Goal: Information Seeking & Learning: Compare options

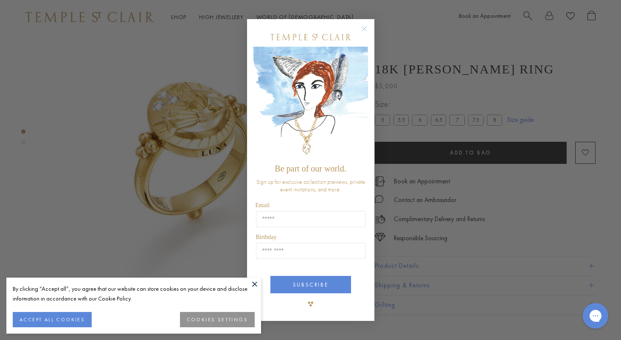
click at [363, 28] on circle "Close dialog" at bounding box center [364, 28] width 10 height 10
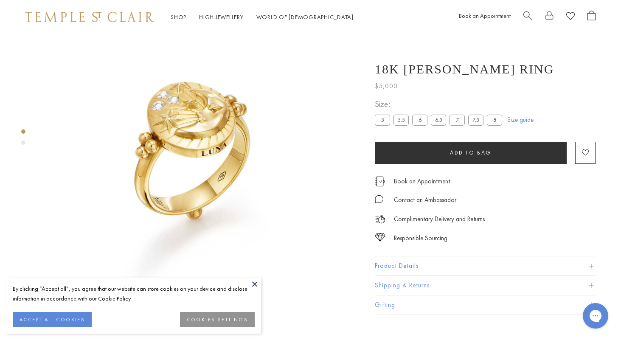
click at [214, 119] on img at bounding box center [202, 160] width 320 height 320
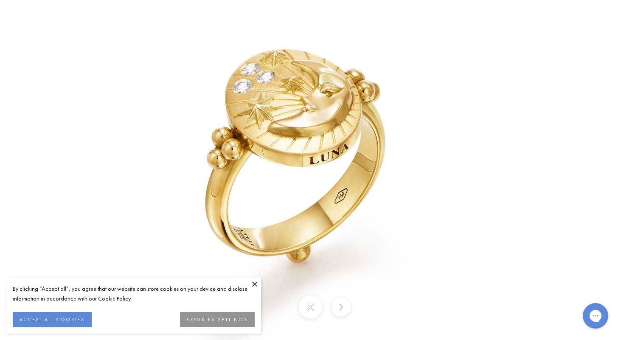
click at [202, 143] on img at bounding box center [310, 170] width 497 height 497
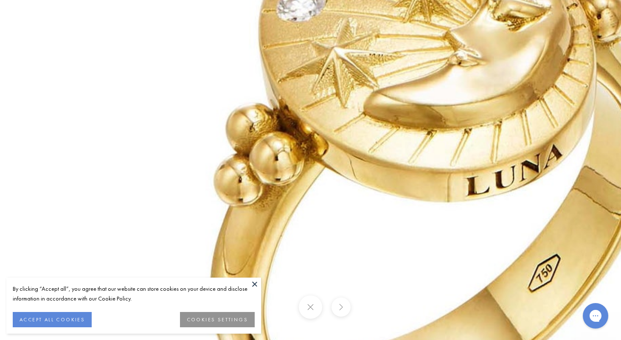
click at [371, 259] on img at bounding box center [469, 210] width 1223 height 1223
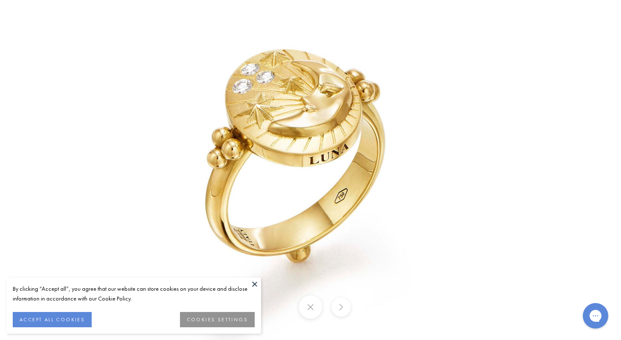
click at [444, 220] on img at bounding box center [310, 170] width 497 height 497
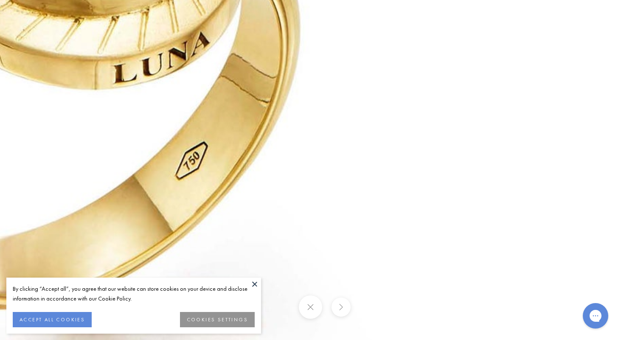
click at [443, 220] on img at bounding box center [116, 97] width 1223 height 1223
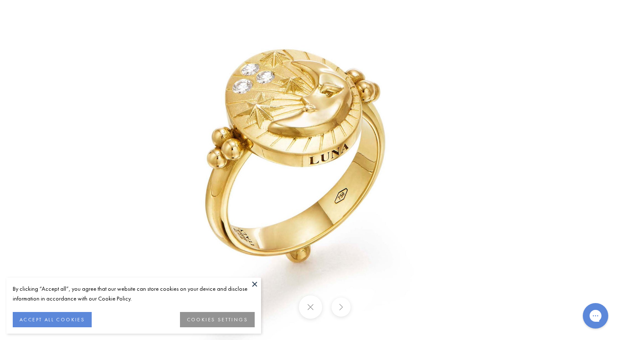
click at [253, 279] on button at bounding box center [254, 284] width 13 height 13
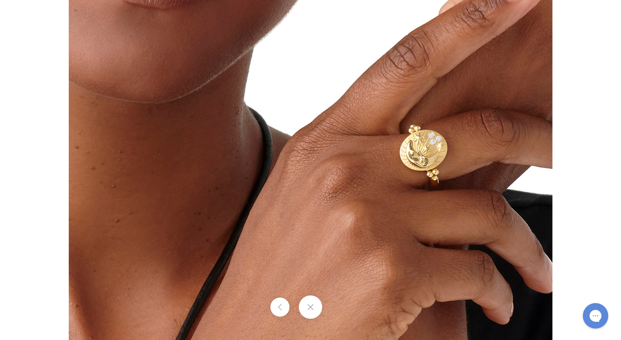
click at [347, 309] on div at bounding box center [310, 306] width 621 height 23
click at [308, 309] on button at bounding box center [310, 306] width 23 height 23
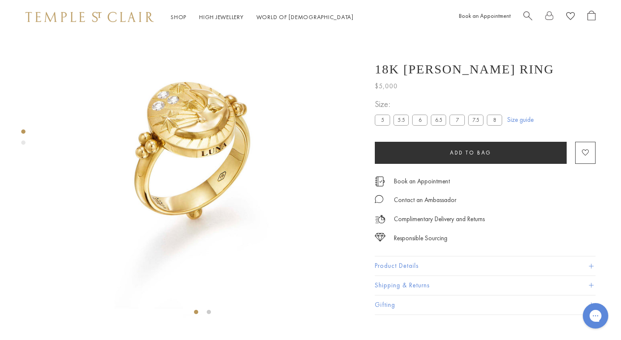
click at [474, 119] on label "7.5" at bounding box center [475, 120] width 15 height 11
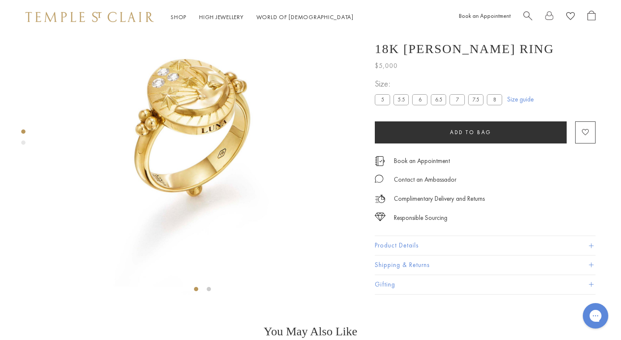
scroll to position [56, 0]
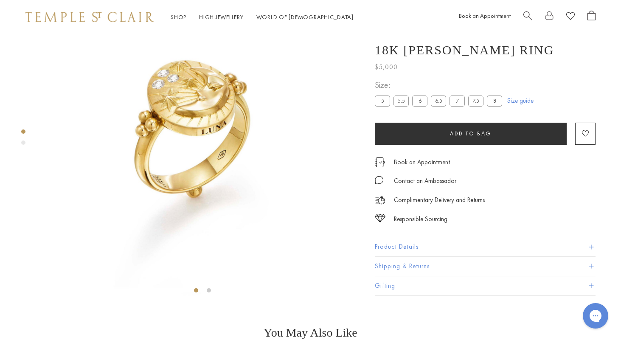
click at [439, 257] on button "Product Details" at bounding box center [485, 247] width 221 height 19
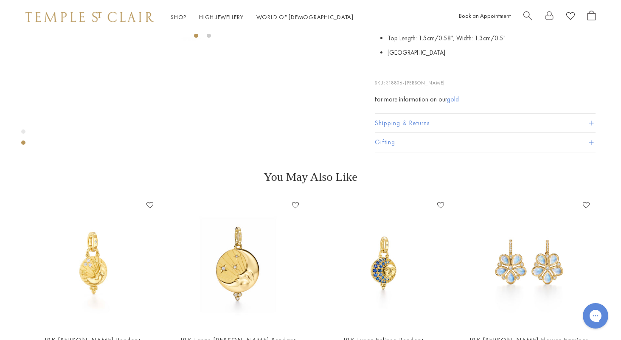
scroll to position [315, 0]
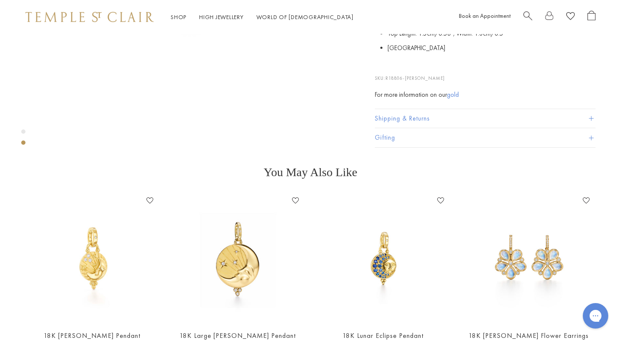
click at [424, 128] on button "Shipping & Returns" at bounding box center [485, 118] width 221 height 19
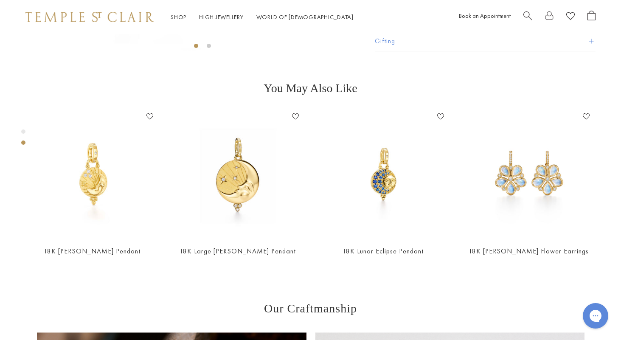
scroll to position [298, 0]
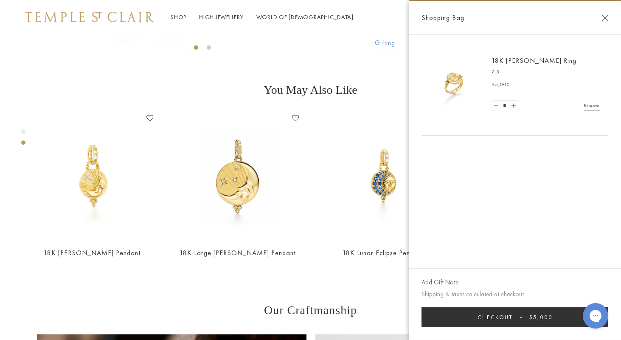
click at [604, 22] on div "Shopping Bag" at bounding box center [515, 18] width 212 height 34
click at [605, 16] on button "Close Shopping Bag" at bounding box center [605, 18] width 6 height 6
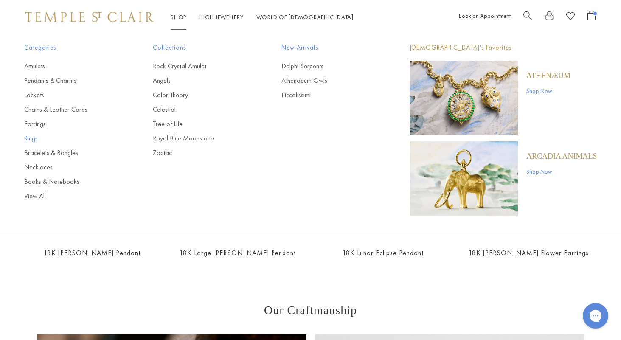
click at [30, 139] on link "Rings" at bounding box center [71, 138] width 95 height 9
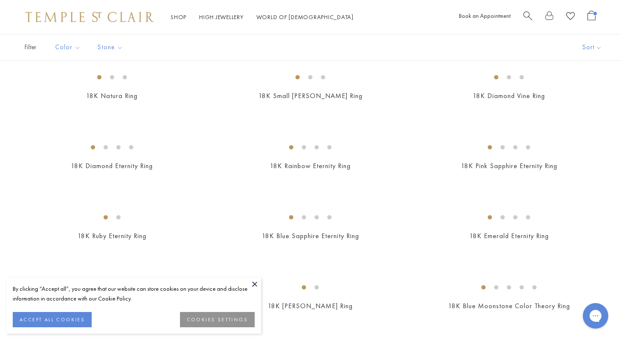
scroll to position [774, 0]
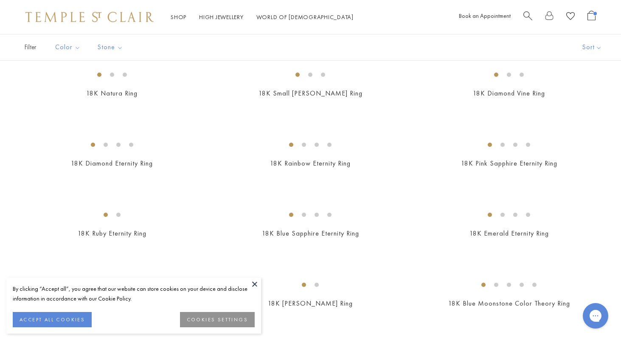
click at [256, 283] on button at bounding box center [254, 284] width 13 height 13
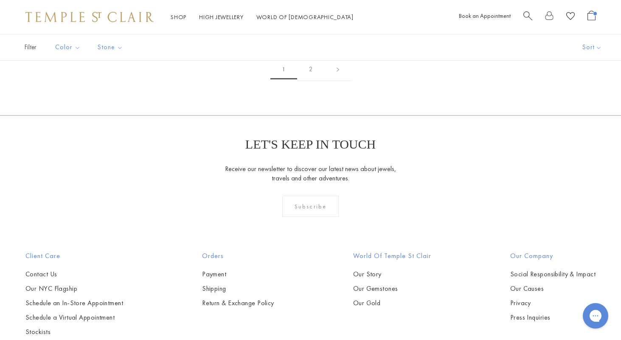
scroll to position [1228, 0]
click at [0, 0] on img at bounding box center [0, 0] width 0 height 0
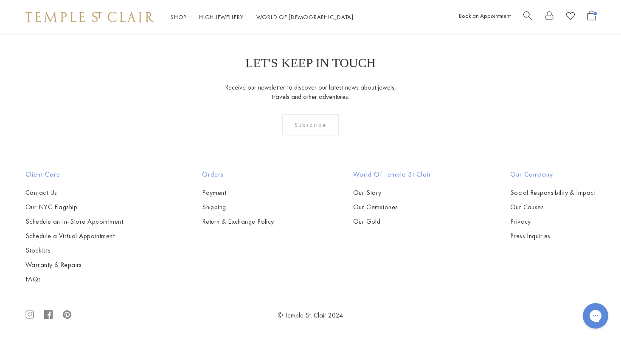
scroll to position [1952, 0]
click at [0, 0] on img at bounding box center [0, 0] width 0 height 0
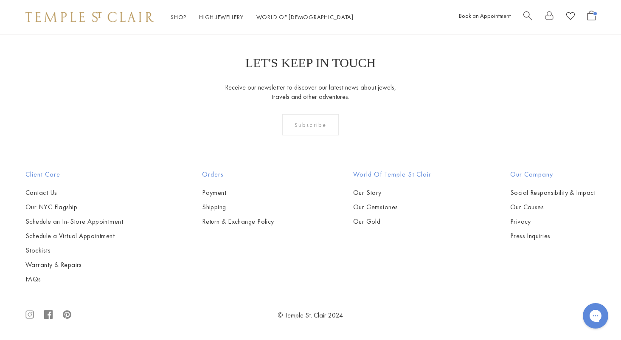
scroll to position [2211, 0]
click at [0, 0] on img at bounding box center [0, 0] width 0 height 0
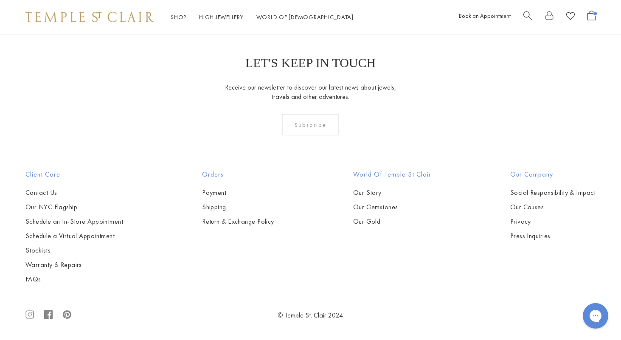
click at [0, 0] on img at bounding box center [0, 0] width 0 height 0
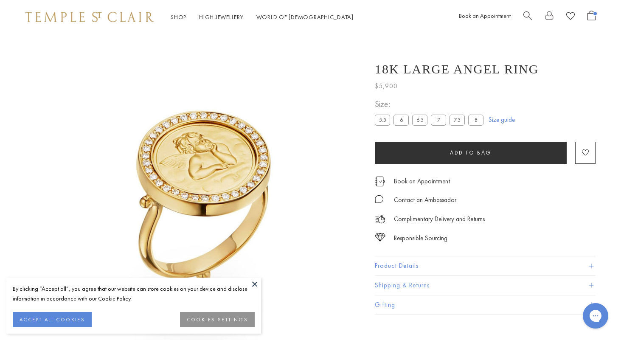
scroll to position [34, 0]
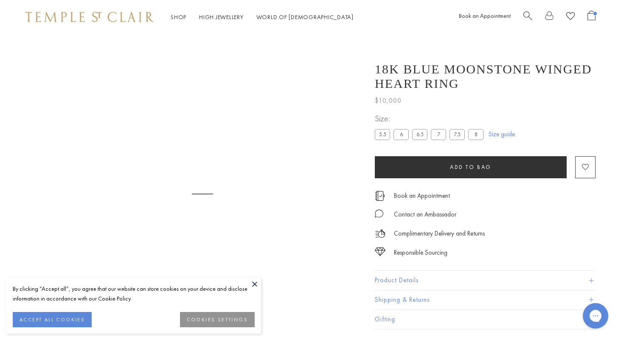
scroll to position [34, 0]
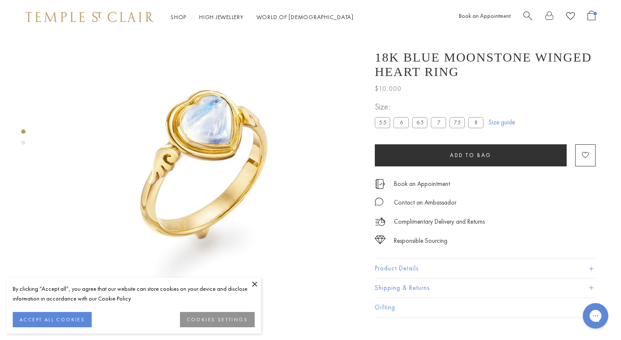
click at [251, 283] on button at bounding box center [254, 284] width 13 height 13
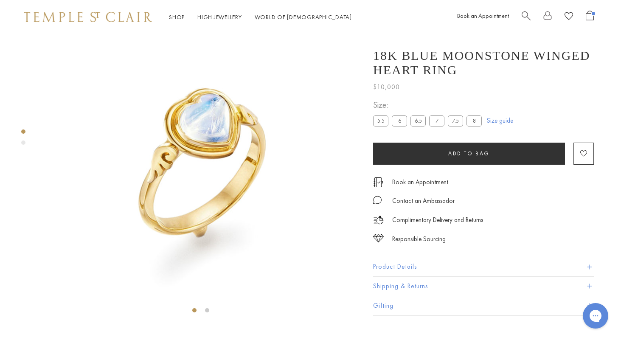
scroll to position [37, 2]
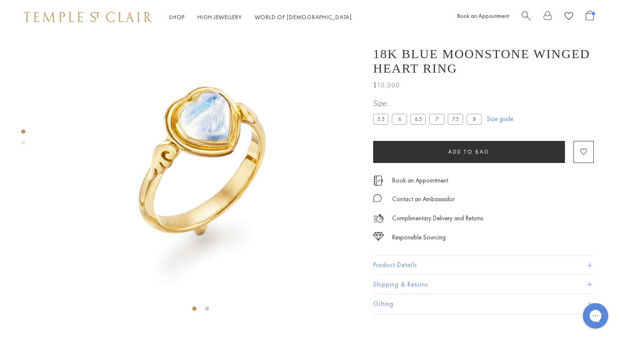
click at [23, 142] on div "Product gallery navigation" at bounding box center [23, 143] width 4 height 4
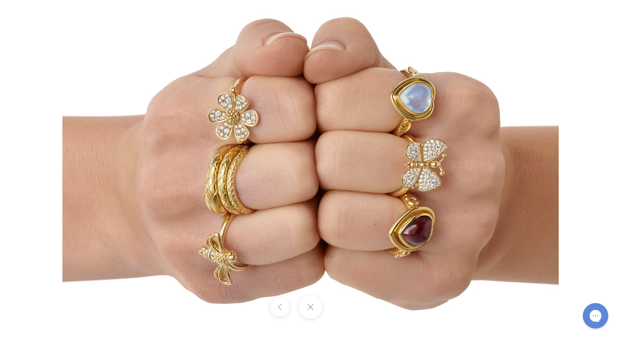
click at [405, 239] on img at bounding box center [310, 170] width 496 height 496
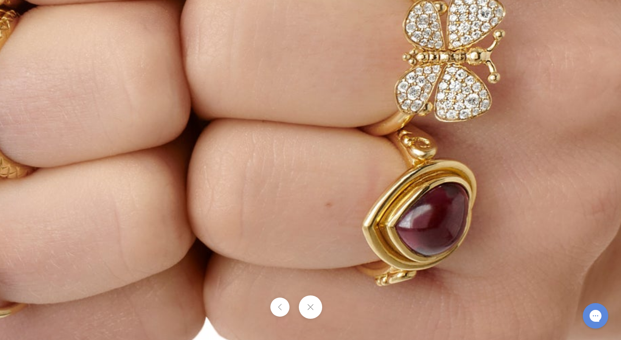
click at [405, 239] on img at bounding box center [170, 70] width 1222 height 1222
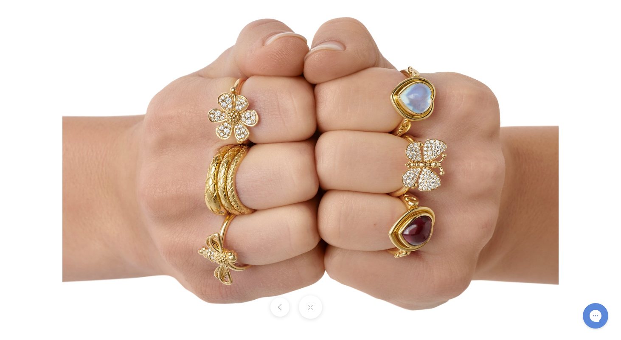
click at [255, 252] on img at bounding box center [310, 170] width 496 height 496
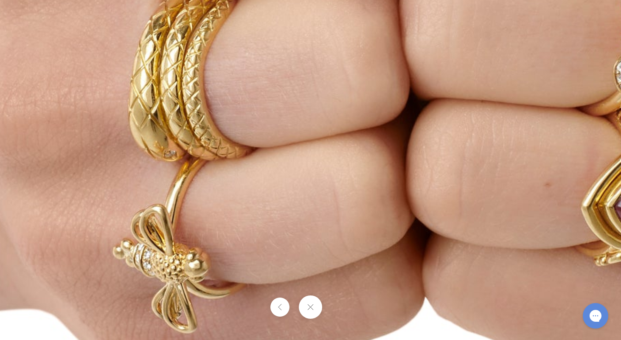
click at [255, 252] on img at bounding box center [389, 50] width 1222 height 1222
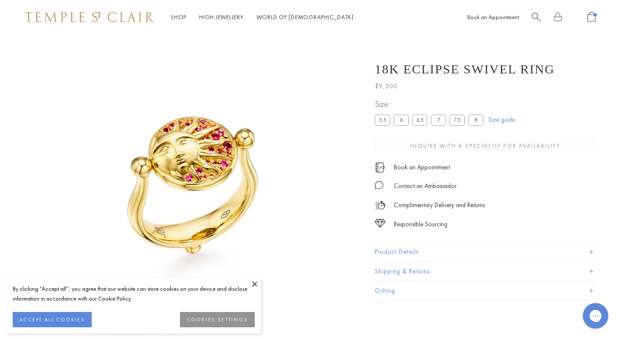
scroll to position [34, 0]
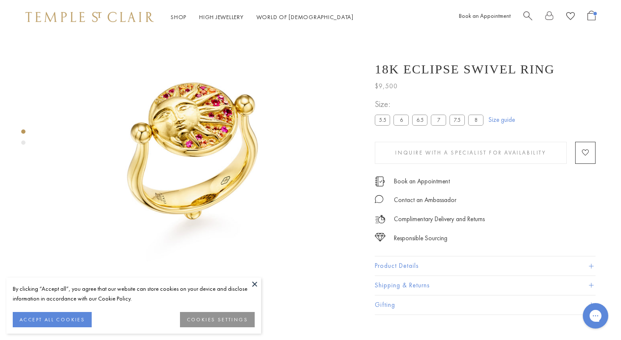
click at [254, 285] on button at bounding box center [254, 284] width 13 height 13
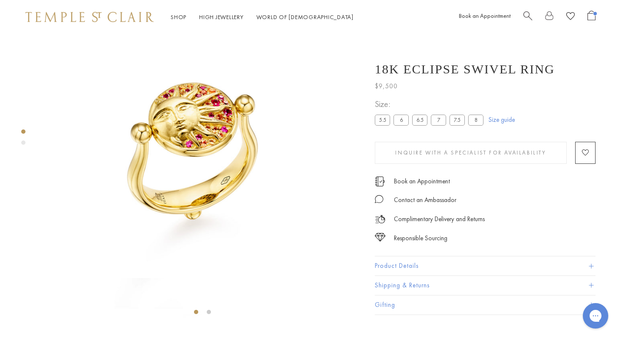
click at [401, 266] on button "Product Details" at bounding box center [485, 265] width 221 height 19
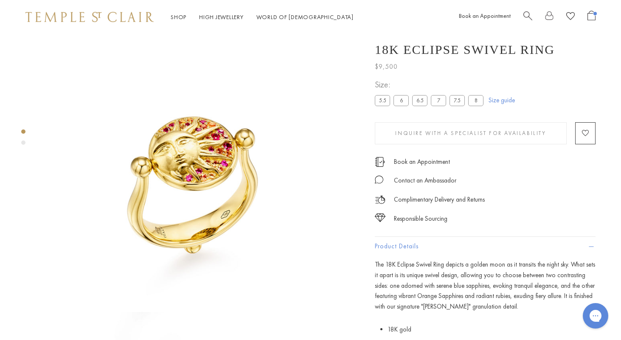
scroll to position [0, 0]
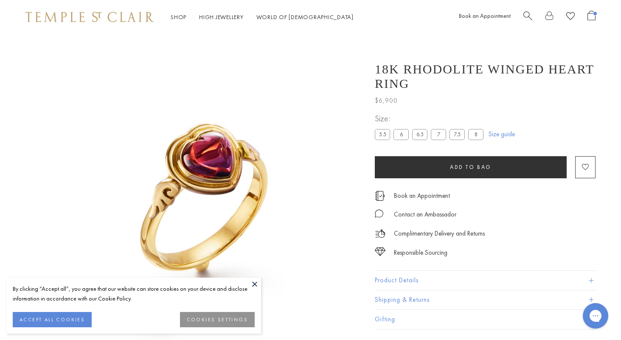
scroll to position [34, 0]
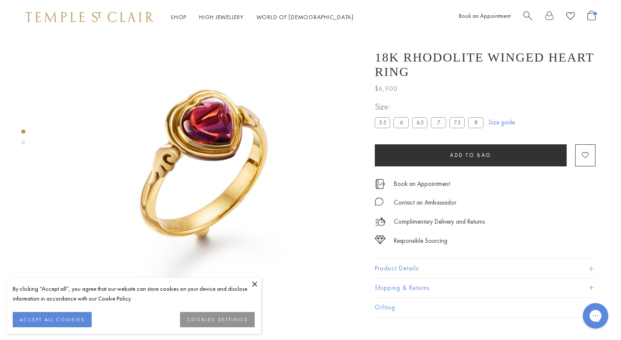
click at [216, 118] on img at bounding box center [202, 160] width 320 height 320
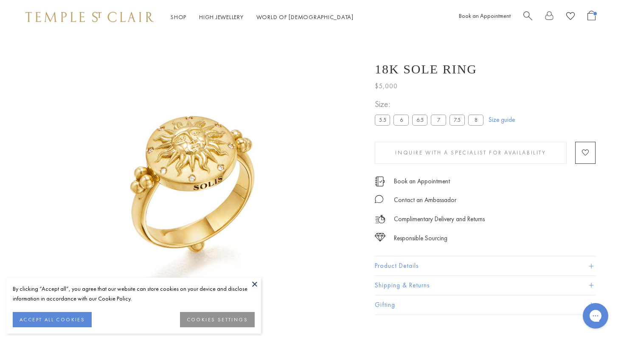
scroll to position [34, 0]
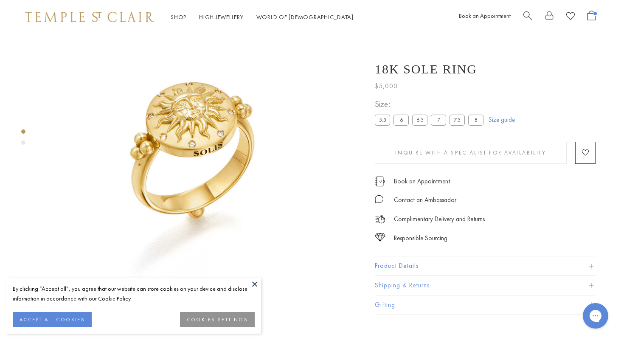
click at [408, 267] on button "Product Details" at bounding box center [485, 265] width 221 height 19
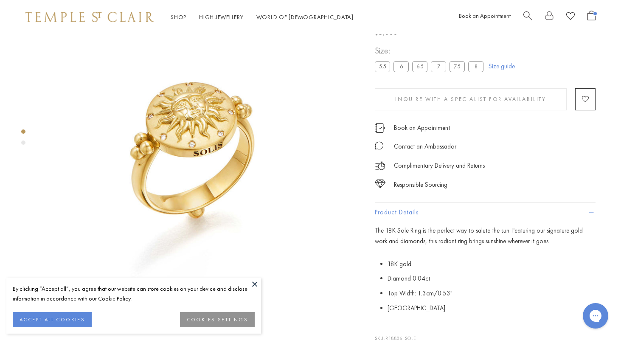
click at [216, 157] on img at bounding box center [202, 160] width 320 height 320
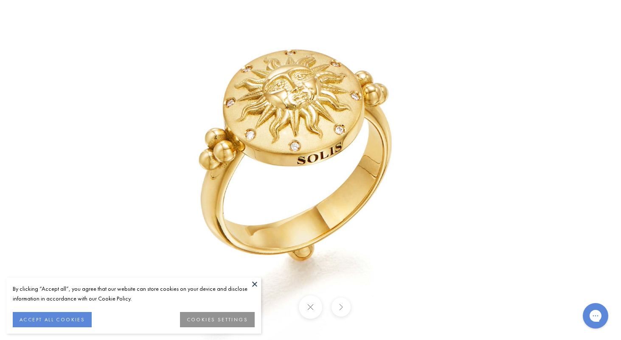
click at [153, 170] on img at bounding box center [310, 170] width 497 height 497
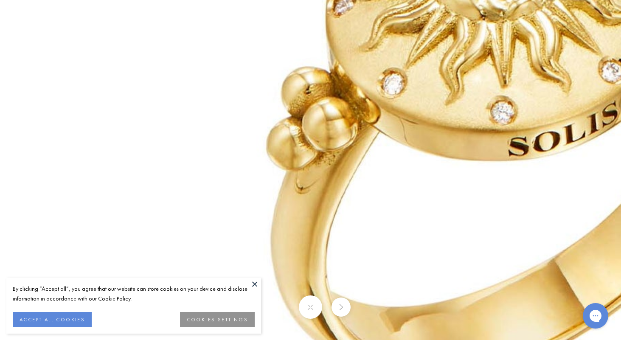
click at [181, 181] on img at bounding box center [541, 170] width 1223 height 1223
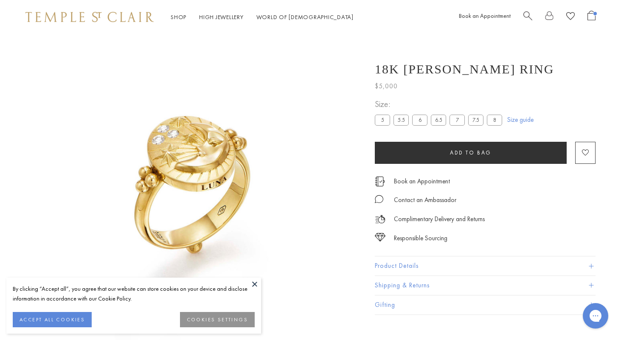
scroll to position [34, 0]
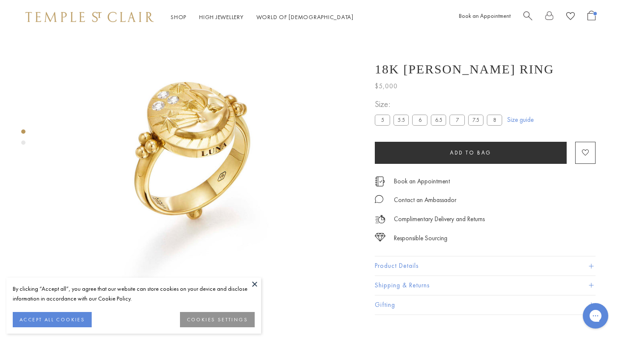
click at [193, 124] on img at bounding box center [202, 160] width 320 height 320
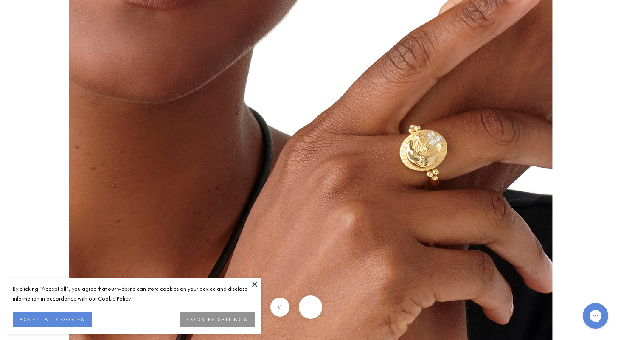
click at [344, 310] on div at bounding box center [310, 306] width 621 height 23
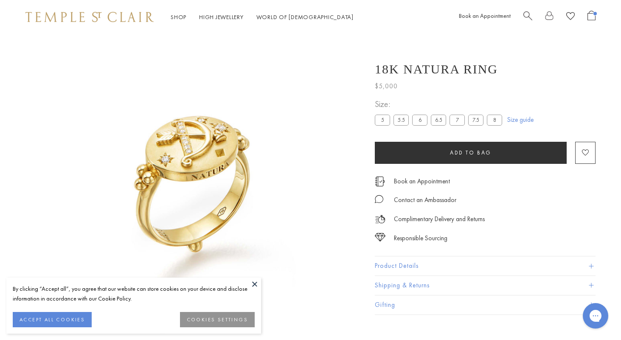
scroll to position [34, 0]
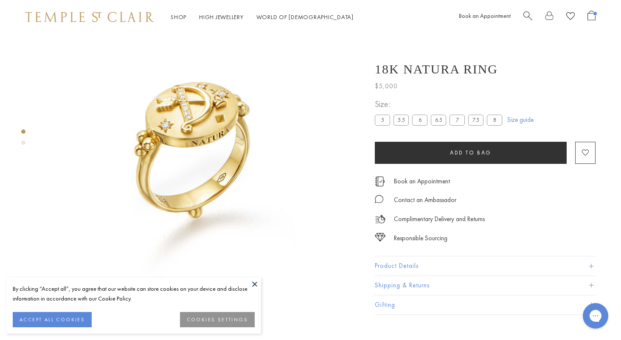
click at [394, 265] on button "Product Details" at bounding box center [485, 265] width 221 height 19
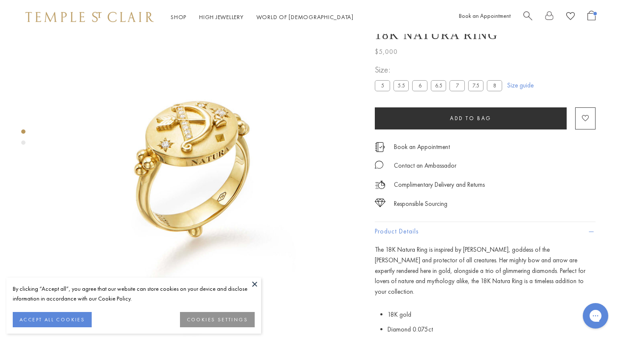
scroll to position [14, 0]
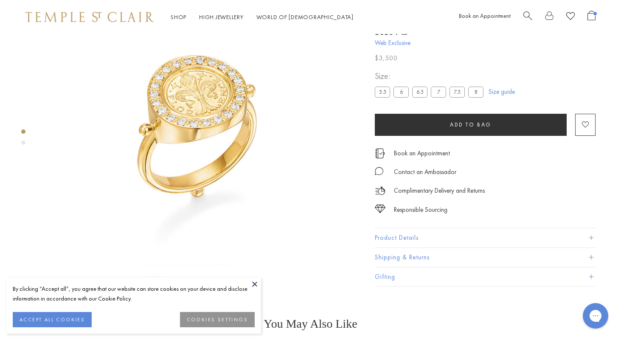
scroll to position [68, 0]
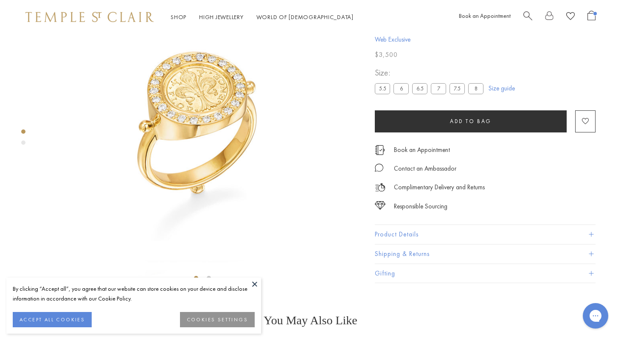
click at [380, 245] on button "Product Details" at bounding box center [485, 234] width 221 height 19
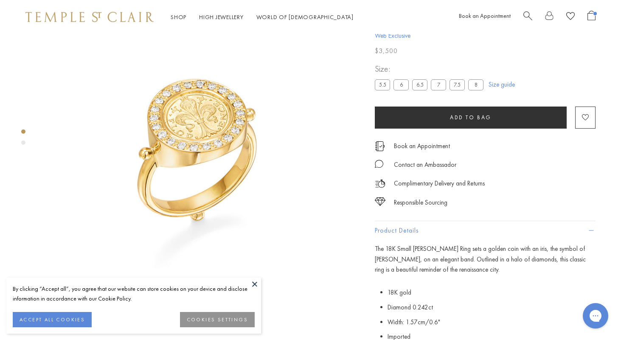
scroll to position [40, 0]
click at [256, 160] on img at bounding box center [202, 154] width 320 height 320
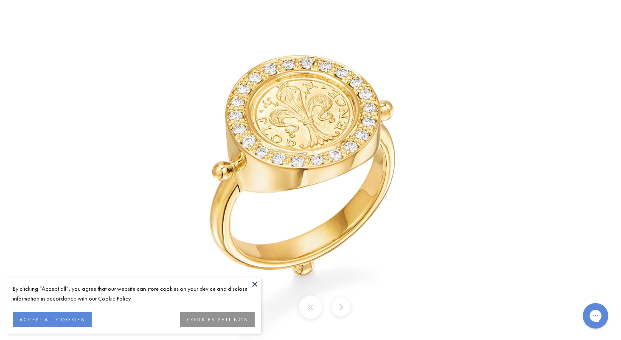
click at [202, 190] on img at bounding box center [310, 170] width 497 height 497
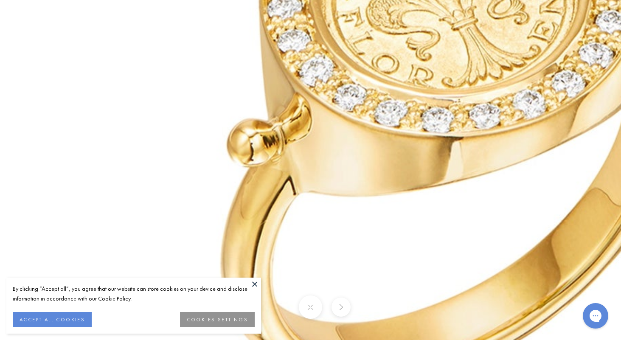
click at [308, 211] on img at bounding box center [469, 141] width 1223 height 1223
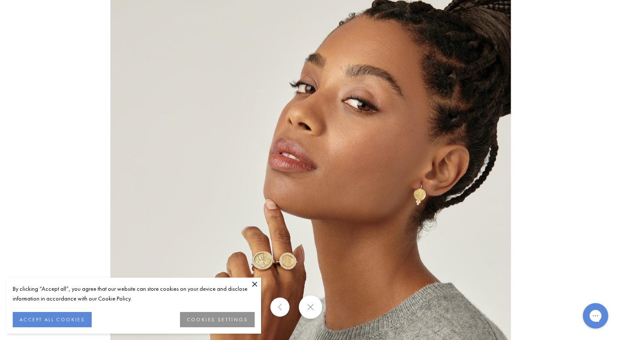
click at [317, 249] on img at bounding box center [310, 169] width 401 height 399
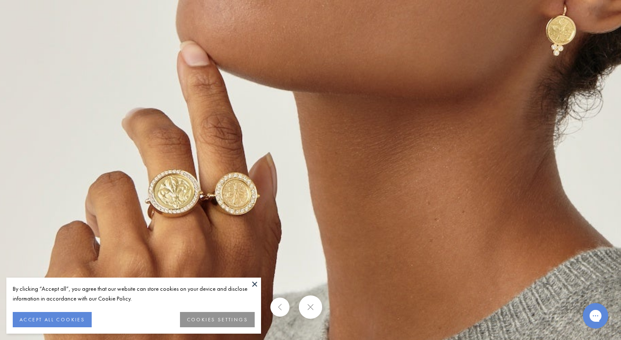
drag, startPoint x: 305, startPoint y: 236, endPoint x: 296, endPoint y: 145, distance: 91.3
click at [304, 307] on button at bounding box center [310, 306] width 23 height 23
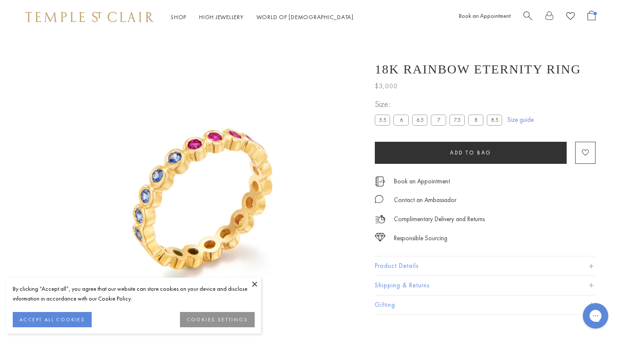
scroll to position [34, 0]
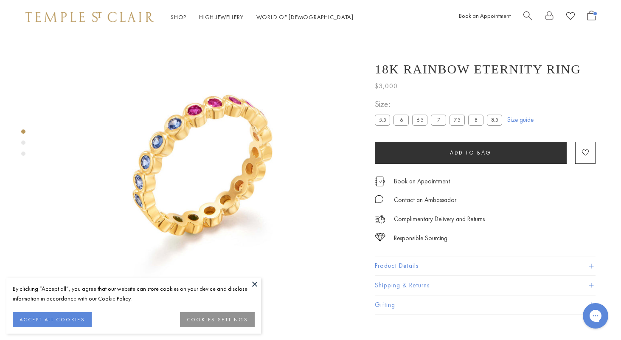
click at [389, 263] on button "Product Details" at bounding box center [485, 265] width 221 height 19
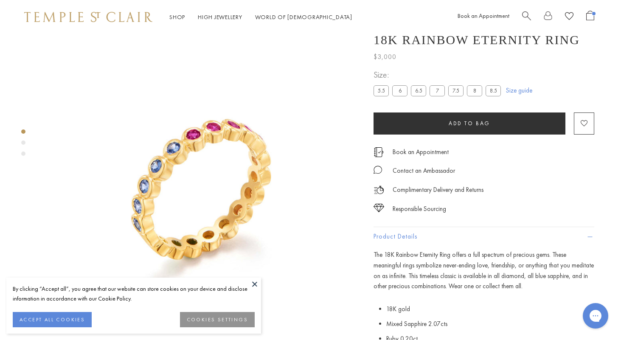
scroll to position [9, 1]
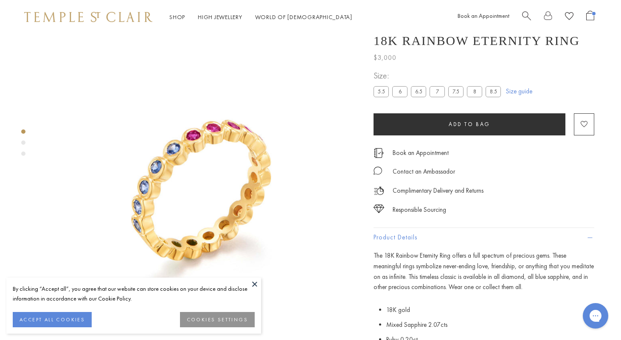
click at [23, 143] on div "Product gallery navigation" at bounding box center [23, 143] width 4 height 4
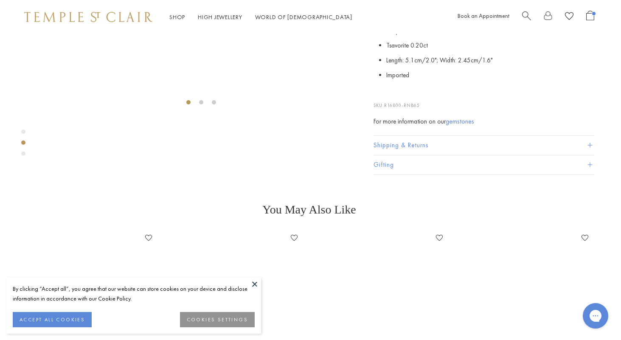
scroll to position [320, 1]
click at [22, 155] on div "Product gallery navigation" at bounding box center [23, 154] width 4 height 4
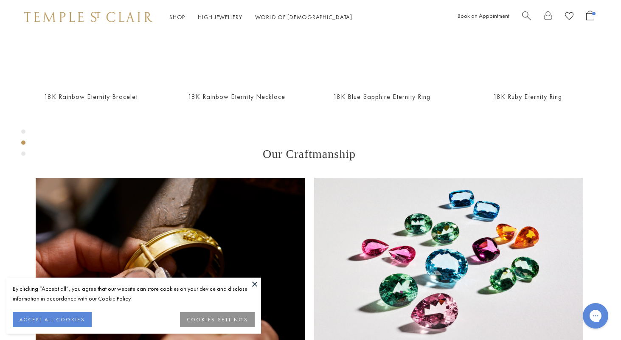
scroll to position [639, 1]
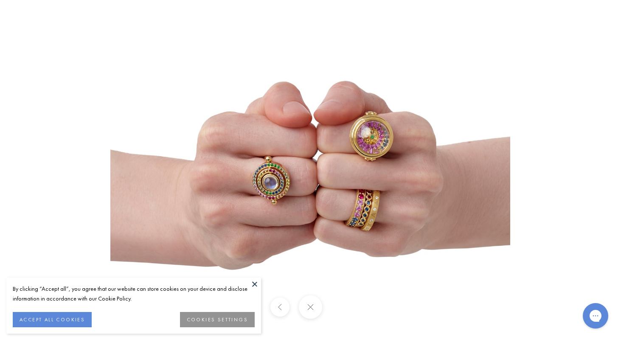
click at [280, 193] on img at bounding box center [310, 170] width 400 height 497
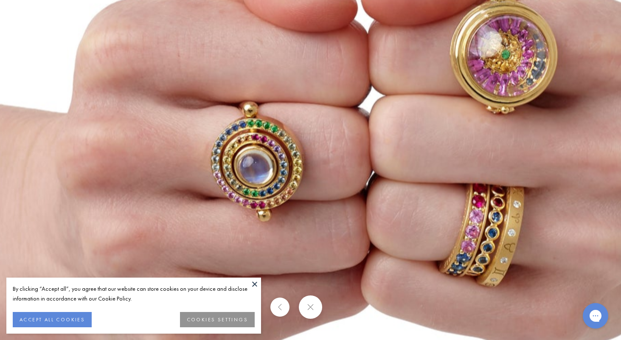
click at [273, 177] on img at bounding box center [353, 136] width 985 height 1223
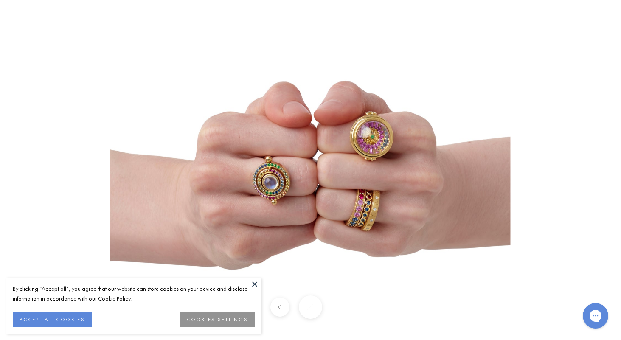
click at [380, 148] on img at bounding box center [310, 170] width 400 height 497
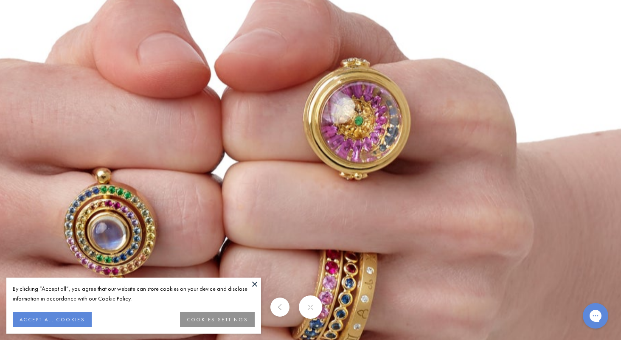
click at [368, 142] on img at bounding box center [206, 203] width 985 height 1223
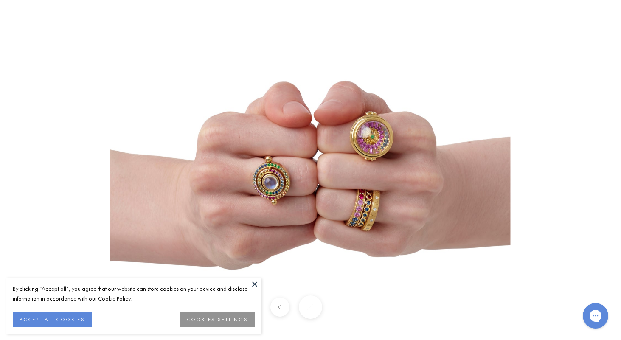
click at [350, 150] on img at bounding box center [310, 170] width 400 height 497
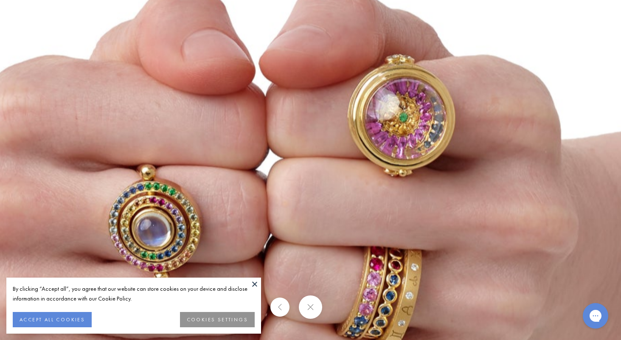
click at [391, 150] on img at bounding box center [250, 199] width 985 height 1223
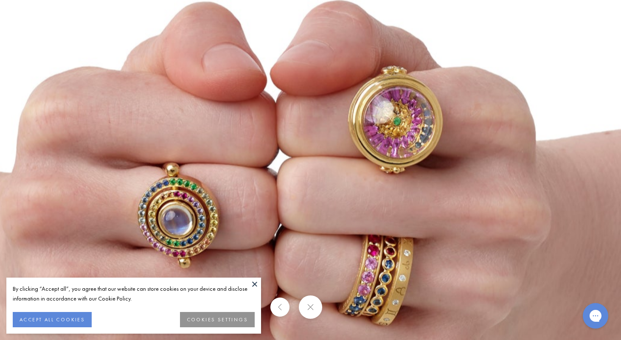
click at [391, 150] on img at bounding box center [263, 193] width 866 height 1075
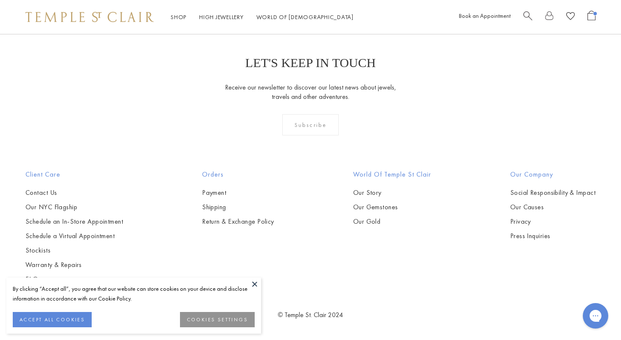
scroll to position [582, 0]
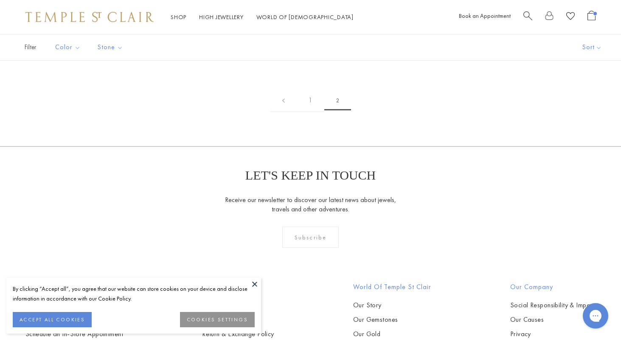
scroll to position [286, 0]
click at [0, 0] on img at bounding box center [0, 0] width 0 height 0
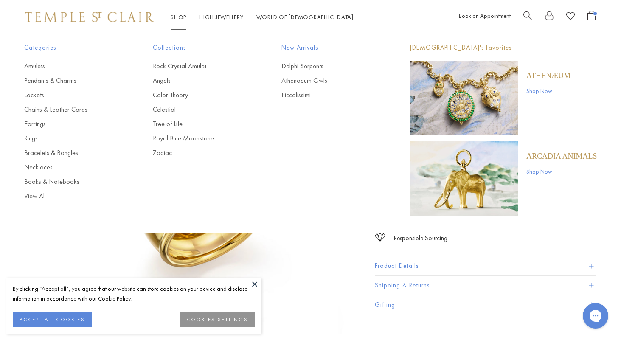
click at [182, 16] on link "Shop Shop" at bounding box center [179, 17] width 16 height 8
click at [53, 80] on link "Pendants & Charms" at bounding box center [71, 80] width 95 height 9
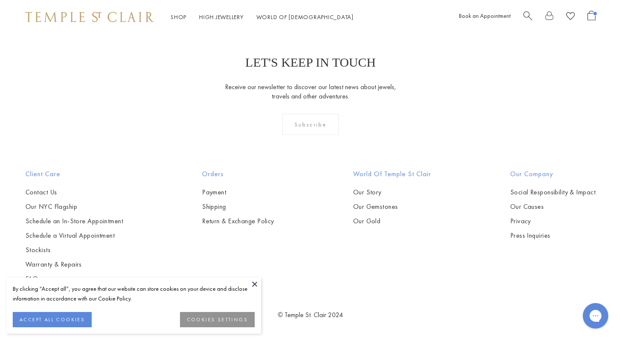
scroll to position [5214, 0]
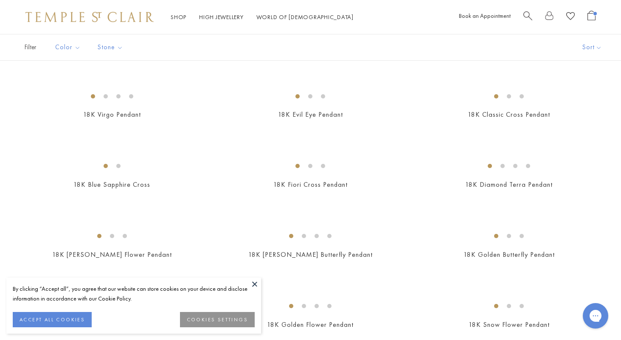
scroll to position [333, 0]
click at [0, 0] on img at bounding box center [0, 0] width 0 height 0
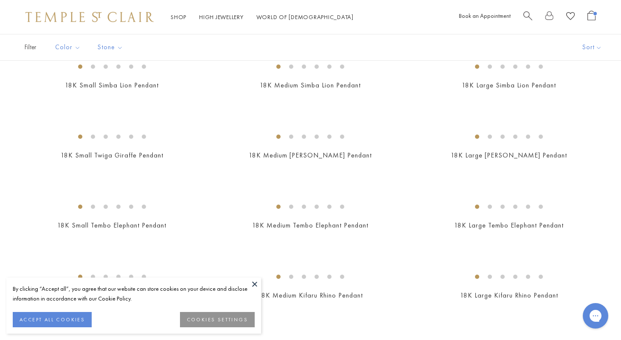
scroll to position [783, 0]
click at [0, 0] on img at bounding box center [0, 0] width 0 height 0
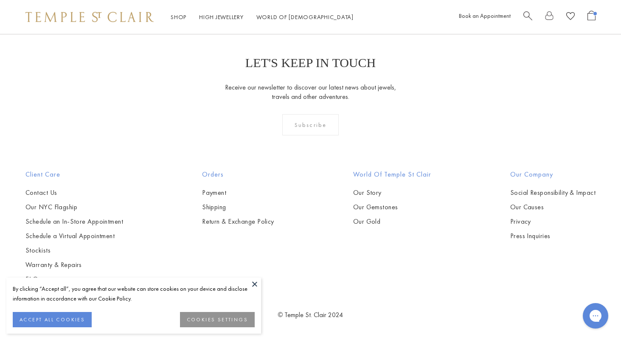
scroll to position [4472, 0]
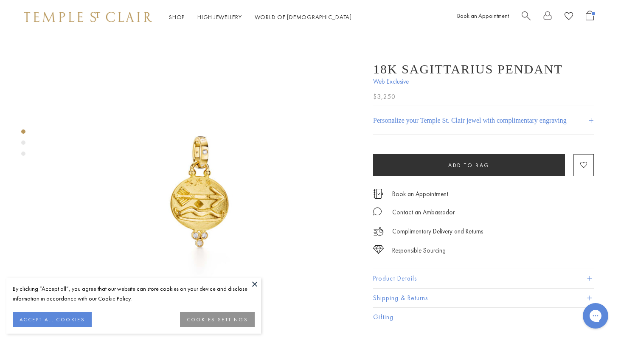
scroll to position [0, 2]
click at [206, 204] on img at bounding box center [201, 194] width 320 height 320
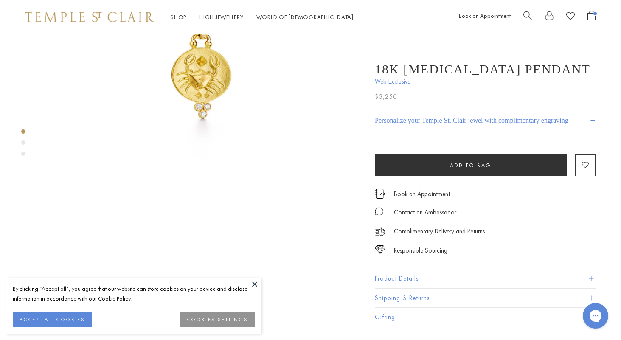
scroll to position [130, 0]
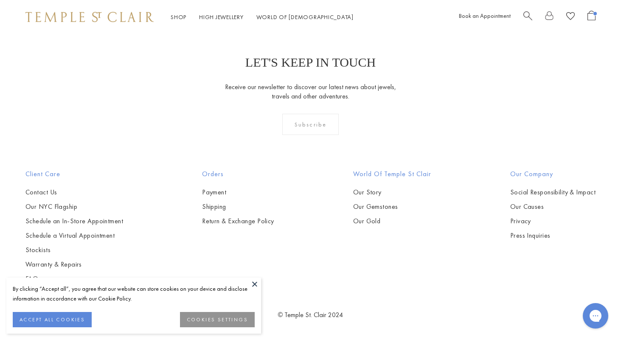
scroll to position [4846, 0]
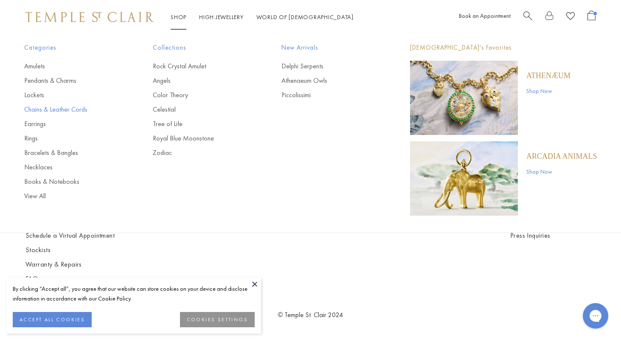
click at [69, 110] on link "Chains & Leather Cords" at bounding box center [71, 109] width 95 height 9
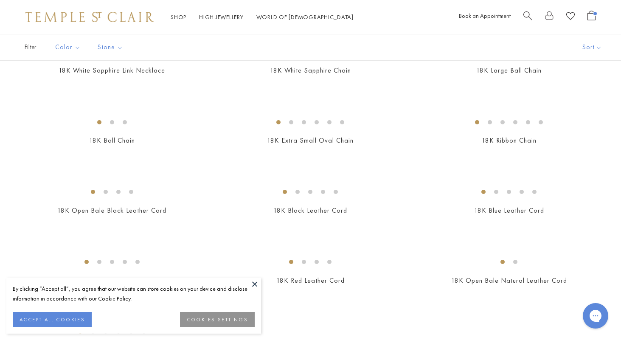
scroll to position [316, 0]
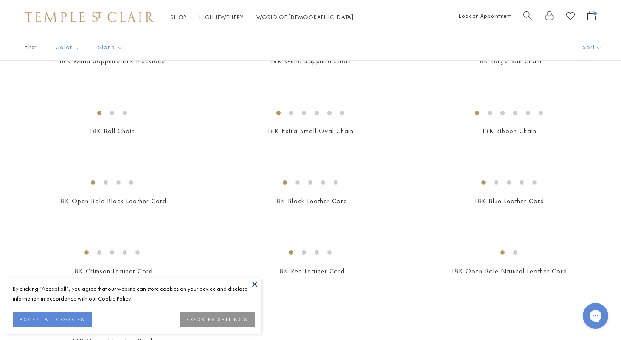
click at [0, 0] on img at bounding box center [0, 0] width 0 height 0
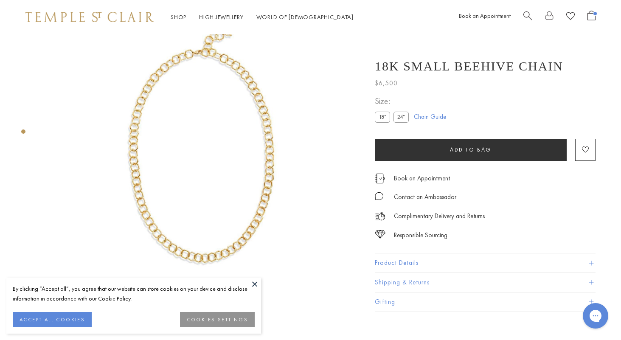
scroll to position [41, 0]
click at [260, 212] on img at bounding box center [202, 153] width 320 height 320
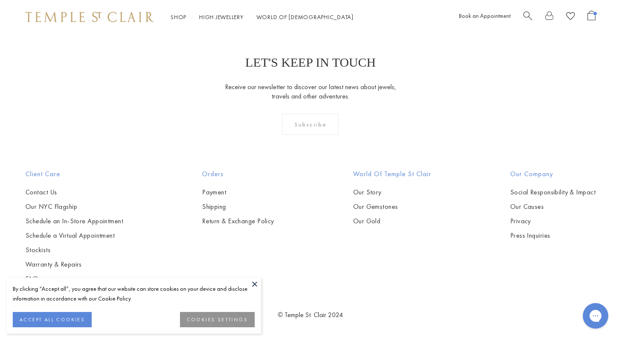
scroll to position [1282, 0]
click at [0, 0] on img at bounding box center [0, 0] width 0 height 0
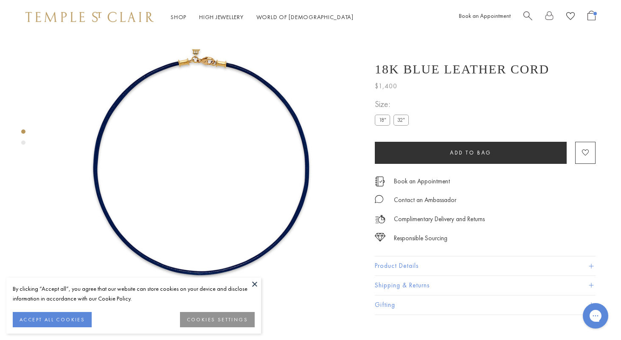
scroll to position [28, 0]
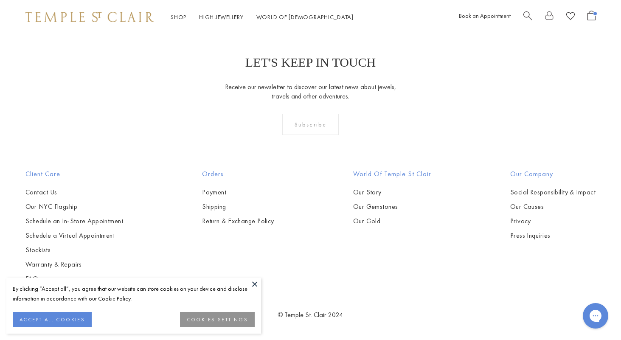
scroll to position [1490, 0]
click at [0, 0] on img at bounding box center [0, 0] width 0 height 0
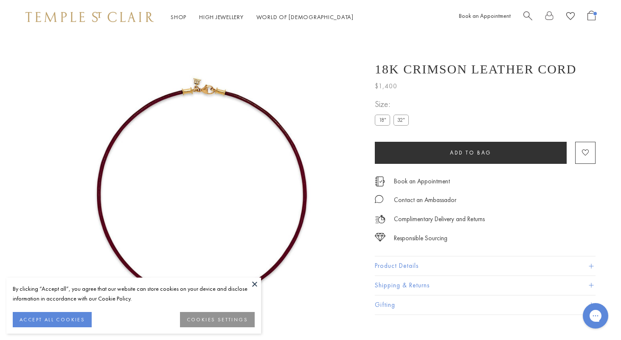
scroll to position [34, 0]
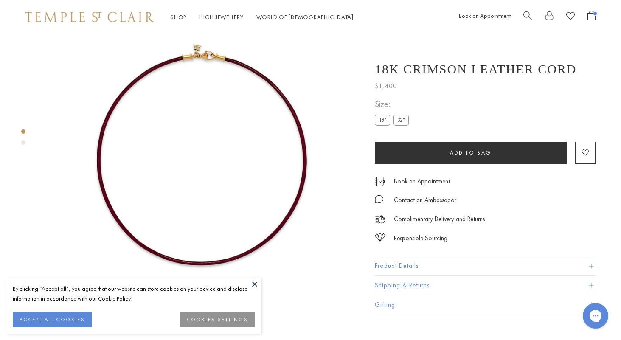
click at [24, 143] on div "Product gallery navigation" at bounding box center [23, 143] width 4 height 4
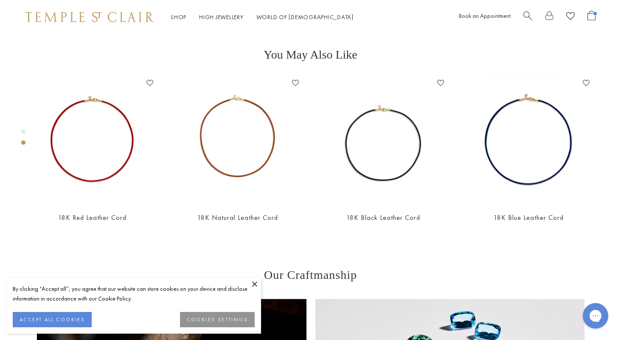
scroll to position [323, 0]
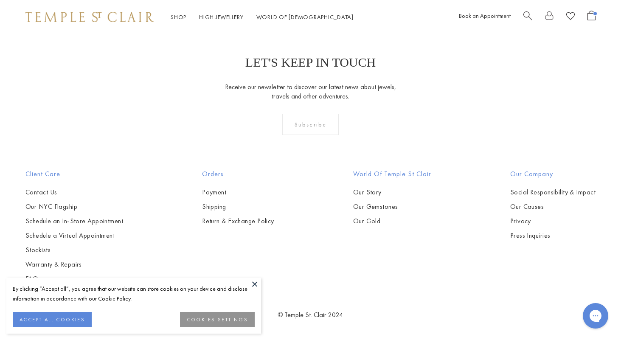
scroll to position [1307, 0]
click at [0, 0] on img at bounding box center [0, 0] width 0 height 0
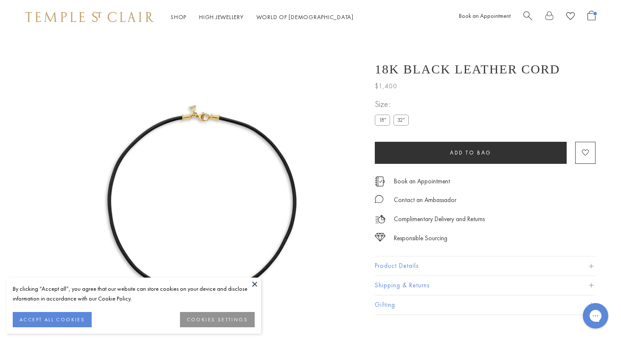
scroll to position [34, 0]
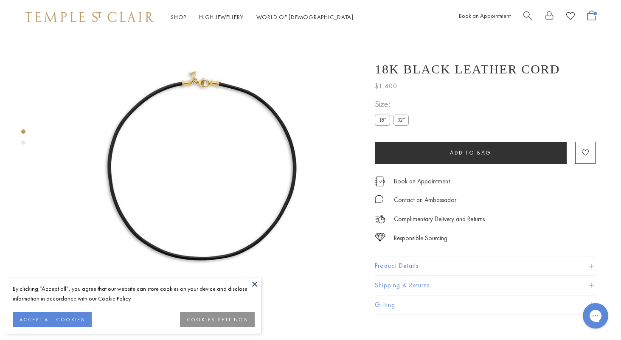
click at [152, 139] on img at bounding box center [202, 160] width 320 height 320
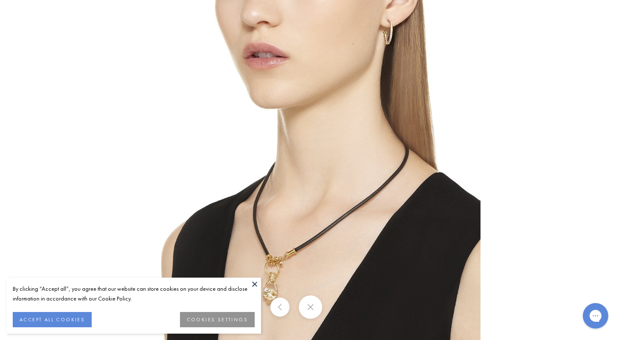
drag, startPoint x: 351, startPoint y: 268, endPoint x: 345, endPoint y: 209, distance: 59.3
click at [345, 209] on img at bounding box center [311, 170] width 340 height 340
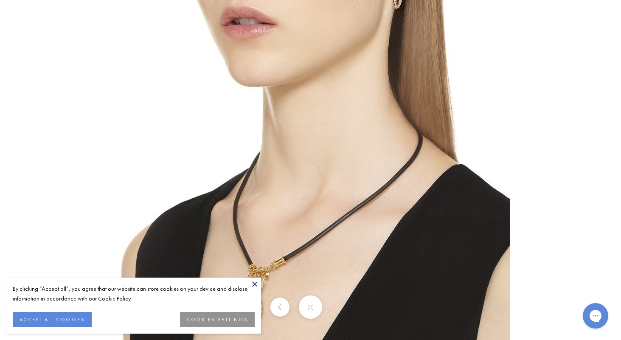
click at [345, 209] on img at bounding box center [303, 162] width 414 height 414
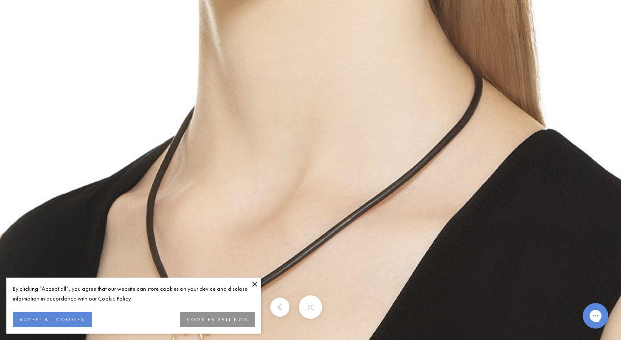
click at [252, 283] on button at bounding box center [254, 284] width 13 height 13
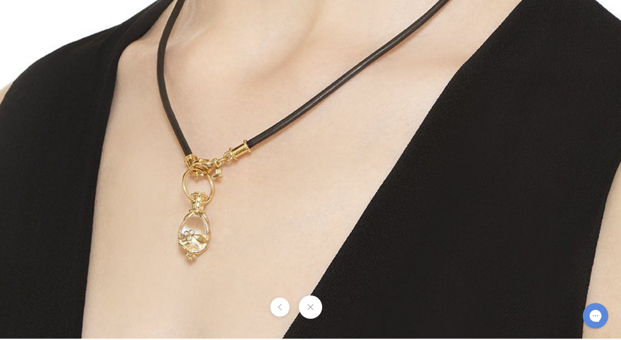
drag, startPoint x: 265, startPoint y: 281, endPoint x: 276, endPoint y: 112, distance: 169.3
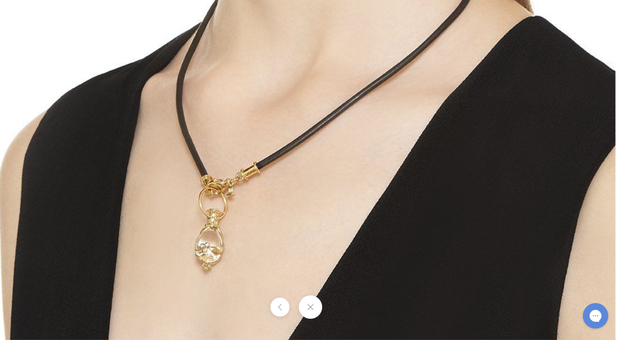
click at [228, 177] on img at bounding box center [287, 11] width 657 height 657
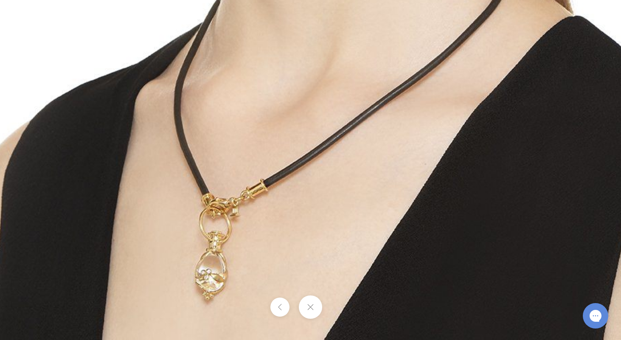
click at [315, 312] on button at bounding box center [310, 306] width 23 height 23
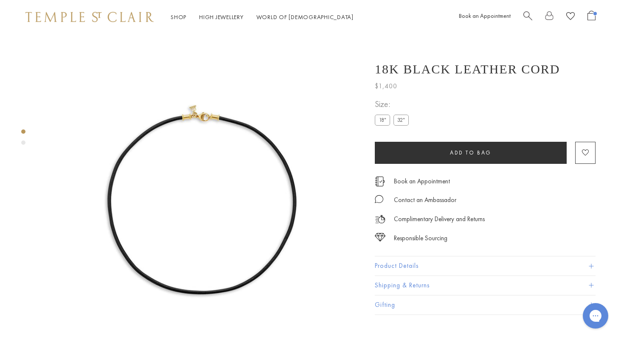
scroll to position [0, 0]
